Goal: Find specific page/section: Find specific page/section

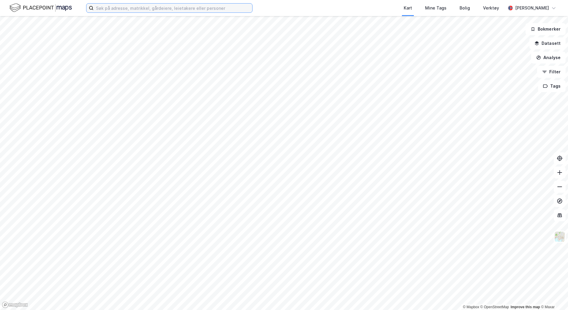
click at [126, 11] on input at bounding box center [173, 8] width 159 height 9
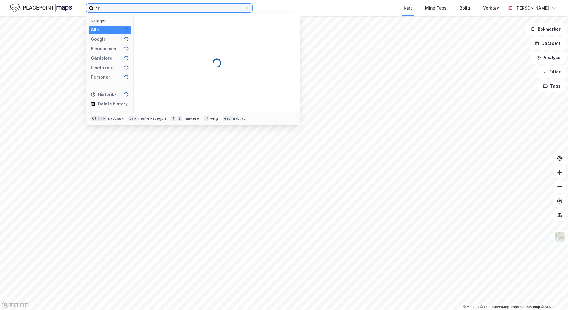
type input "t"
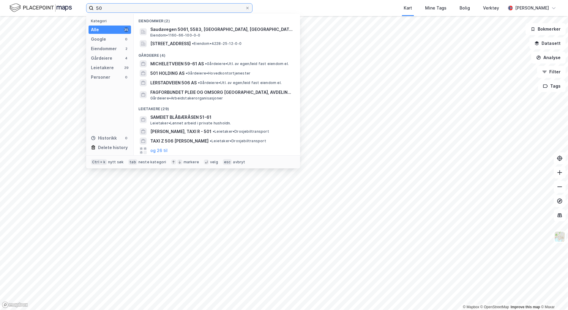
type input "5"
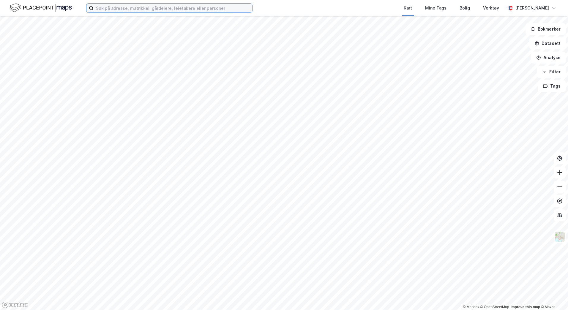
click at [129, 7] on input at bounding box center [173, 8] width 159 height 9
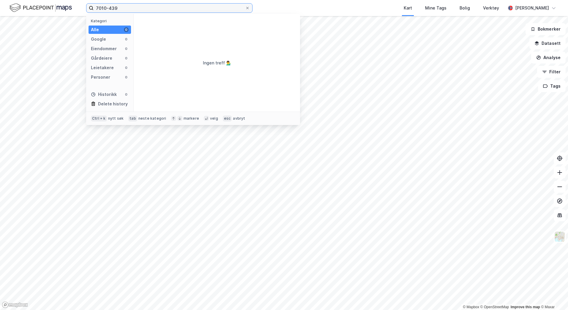
type input "7010-439"
